Goal: Communication & Community: Answer question/provide support

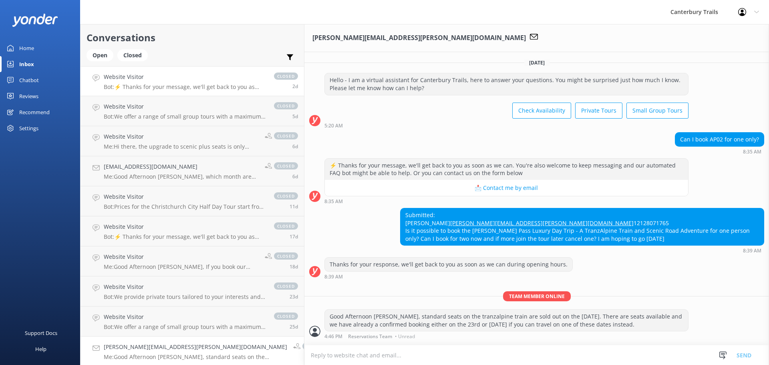
click at [159, 91] on link "Website Visitor Bot: ⚡ Thanks for your message, we'll get back to you as soon a…" at bounding box center [191, 81] width 223 height 30
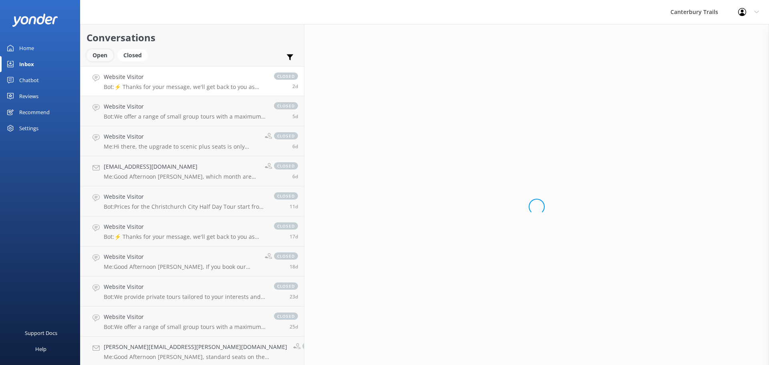
click at [108, 50] on div "Open" at bounding box center [99, 55] width 27 height 12
